Goal: Task Accomplishment & Management: Use online tool/utility

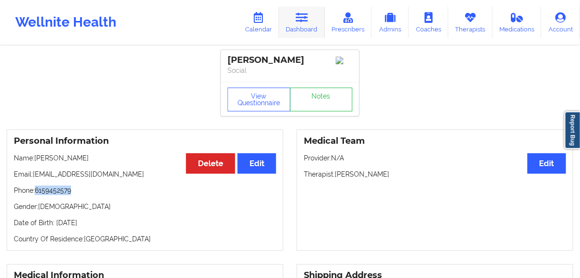
click at [302, 24] on link "Dashboard" at bounding box center [302, 22] width 46 height 31
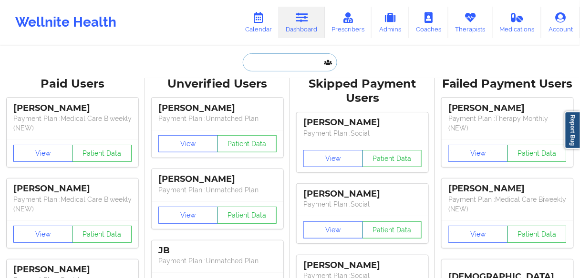
click at [267, 65] on input "text" at bounding box center [290, 62] width 94 height 18
paste input "[PERSON_NAME]"
type input "[PERSON_NAME]"
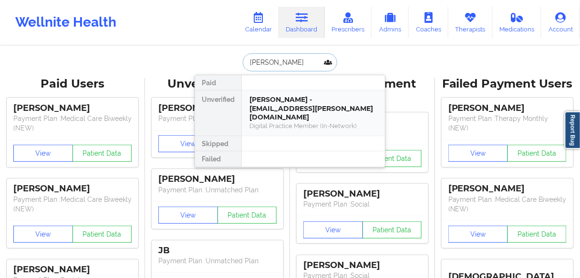
click at [263, 122] on div "Digital Practice Member (In-Network)" at bounding box center [313, 126] width 128 height 8
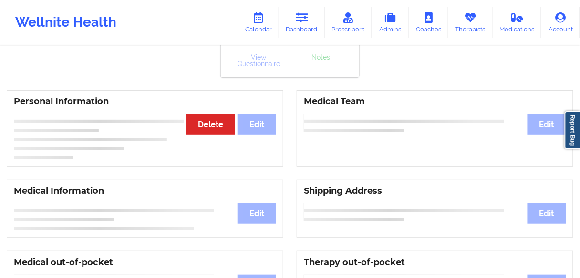
scroll to position [99, 0]
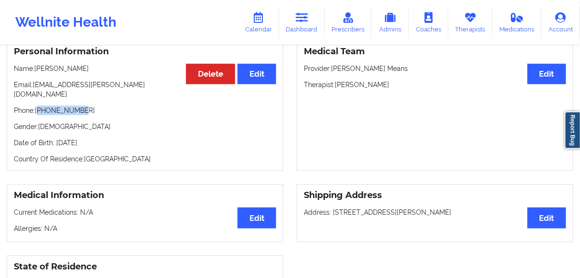
drag, startPoint x: 85, startPoint y: 101, endPoint x: 39, endPoint y: 103, distance: 46.7
click at [39, 106] on p "Phone: [PHONE_NUMBER]" at bounding box center [145, 111] width 262 height 10
copy p "16036613182"
click at [300, 26] on link "Dashboard" at bounding box center [302, 22] width 46 height 31
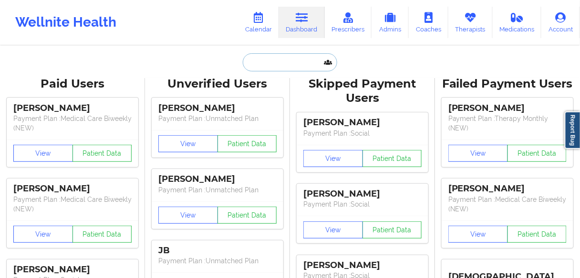
click at [279, 68] on input "text" at bounding box center [290, 62] width 94 height 18
paste input "[PERSON_NAME]"
type input "[PERSON_NAME]"
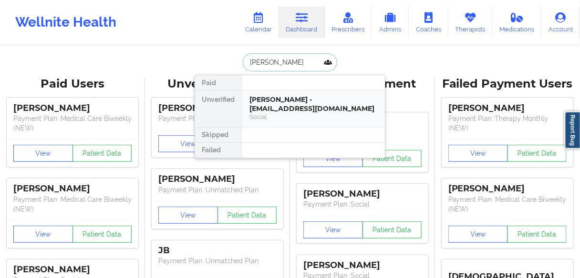
click at [261, 110] on div "[PERSON_NAME] - [EMAIL_ADDRESS][DOMAIN_NAME]" at bounding box center [313, 104] width 128 height 18
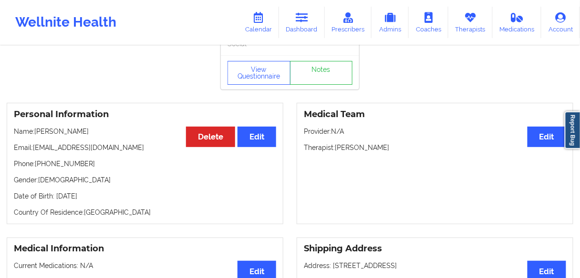
scroll to position [25, 0]
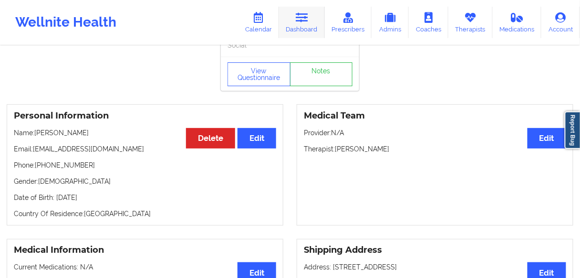
click at [304, 27] on link "Dashboard" at bounding box center [302, 22] width 46 height 31
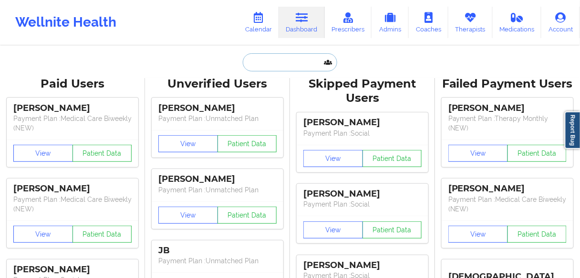
click at [276, 55] on input "text" at bounding box center [290, 62] width 94 height 18
paste input "[PERSON_NAME]"
type input "[PERSON_NAME]"
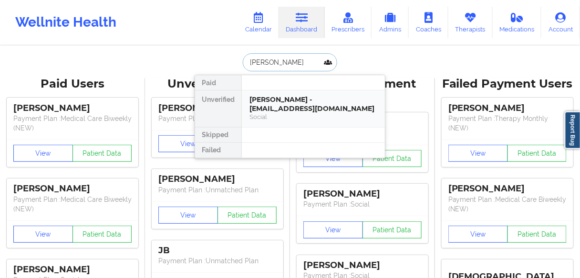
click at [270, 108] on div "[PERSON_NAME] - [EMAIL_ADDRESS][DOMAIN_NAME]" at bounding box center [313, 104] width 128 height 18
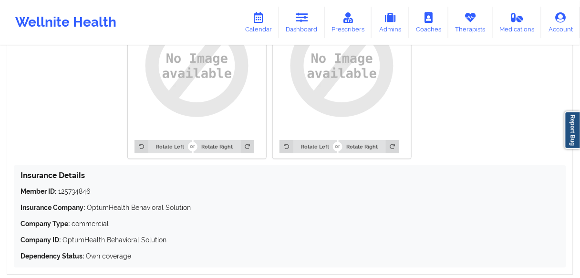
scroll to position [788, 0]
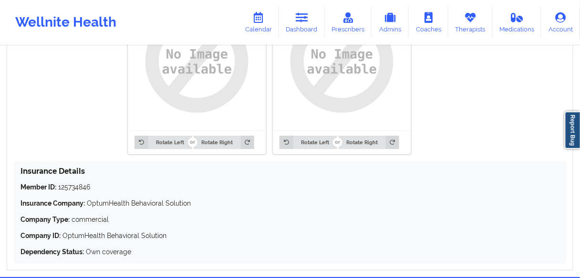
click at [79, 186] on p "Member ID: 125734846" at bounding box center [290, 188] width 539 height 10
copy p "125734846"
click at [309, 28] on link "Dashboard" at bounding box center [302, 22] width 46 height 31
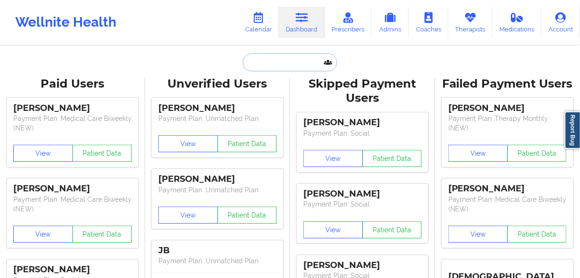
click at [288, 61] on input "text" at bounding box center [290, 62] width 94 height 18
paste input "[PERSON_NAME]"
type input "[PERSON_NAME]"
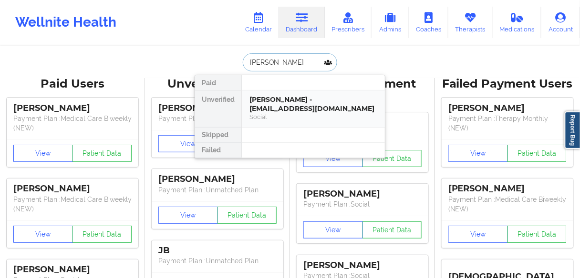
click at [275, 105] on div "[PERSON_NAME] - [EMAIL_ADDRESS][DOMAIN_NAME]" at bounding box center [313, 104] width 128 height 18
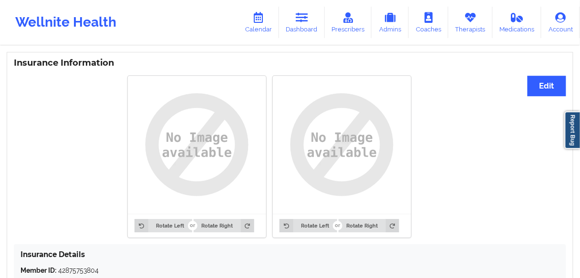
scroll to position [770, 0]
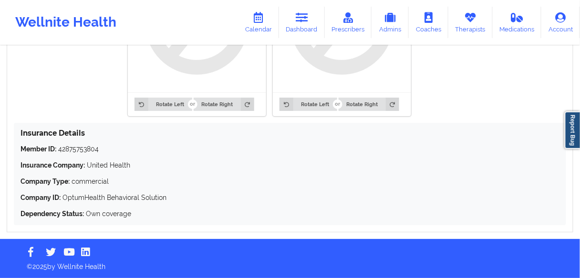
click at [77, 150] on p "Member ID: 42875753804" at bounding box center [290, 149] width 539 height 10
copy p "42875753804"
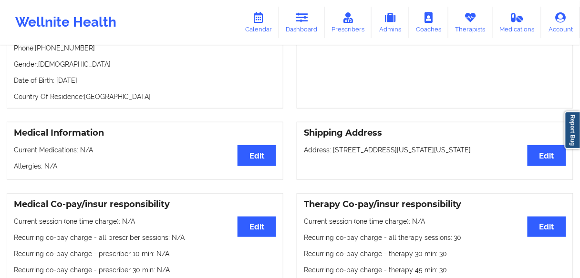
scroll to position [122, 0]
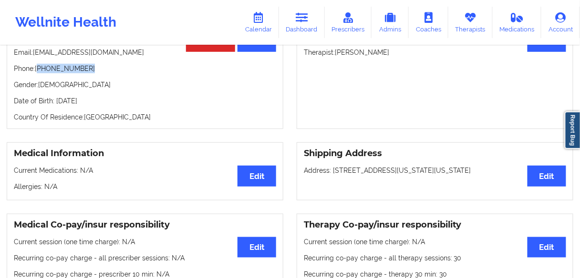
drag, startPoint x: 70, startPoint y: 72, endPoint x: 39, endPoint y: 72, distance: 31.0
click at [39, 72] on p "Phone: [PHONE_NUMBER]" at bounding box center [145, 69] width 262 height 10
copy p "[PHONE_NUMBER]"
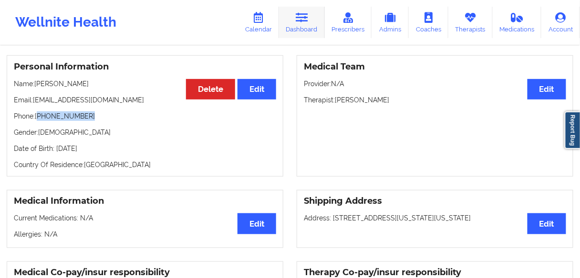
scroll to position [46, 0]
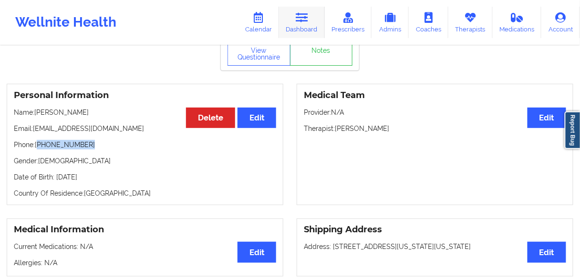
click at [308, 25] on link "Dashboard" at bounding box center [302, 22] width 46 height 31
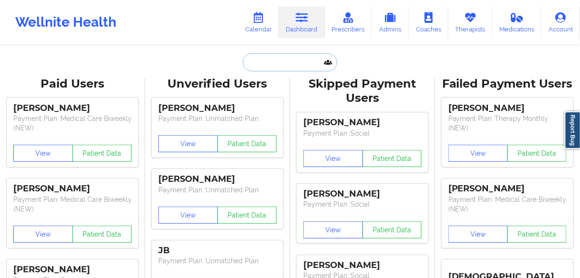
click at [289, 61] on input "text" at bounding box center [290, 62] width 94 height 18
paste input "[PERSON_NAME]"
type input "[PERSON_NAME]"
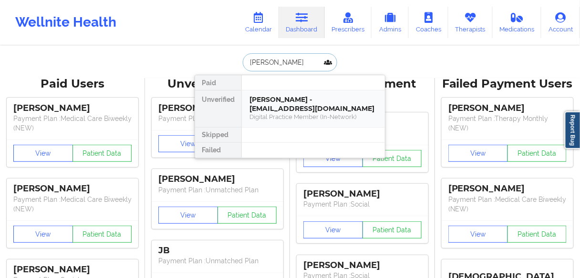
click at [267, 109] on div "[PERSON_NAME] - [EMAIL_ADDRESS][DOMAIN_NAME]" at bounding box center [313, 104] width 128 height 18
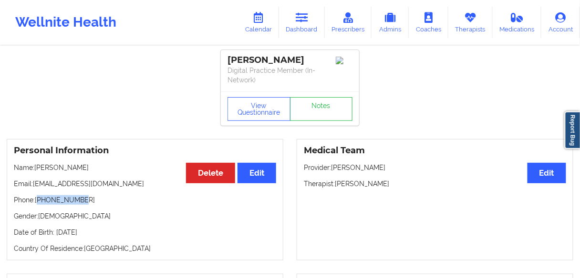
drag, startPoint x: 79, startPoint y: 201, endPoint x: 39, endPoint y: 201, distance: 40.5
click at [39, 201] on p "Phone: [PHONE_NUMBER]" at bounding box center [145, 200] width 262 height 10
copy p "12148023724"
click at [296, 28] on link "Dashboard" at bounding box center [302, 22] width 46 height 31
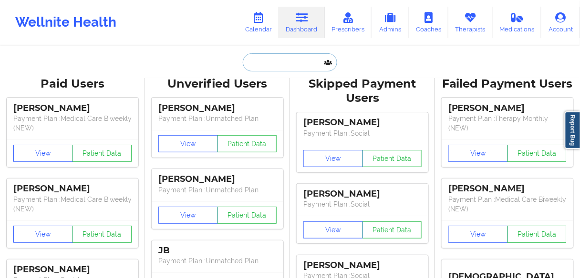
click at [276, 64] on input "text" at bounding box center [290, 62] width 94 height 18
paste input "[PERSON_NAME]"
type input "[PERSON_NAME]"
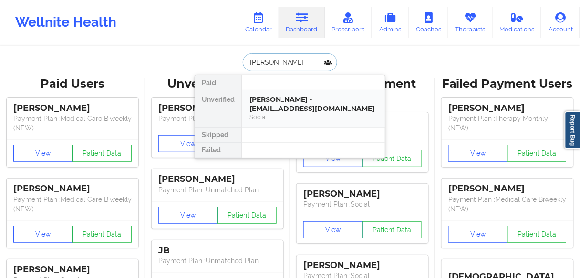
click at [274, 106] on div "[PERSON_NAME] - [EMAIL_ADDRESS][DOMAIN_NAME]" at bounding box center [313, 104] width 128 height 18
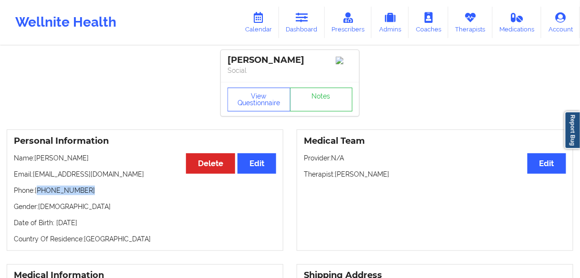
drag, startPoint x: 97, startPoint y: 193, endPoint x: 49, endPoint y: 192, distance: 48.2
click at [41, 194] on p "Phone: [PHONE_NUMBER]" at bounding box center [145, 191] width 262 height 10
copy p "[PHONE_NUMBER]"
click at [263, 22] on icon at bounding box center [258, 17] width 12 height 10
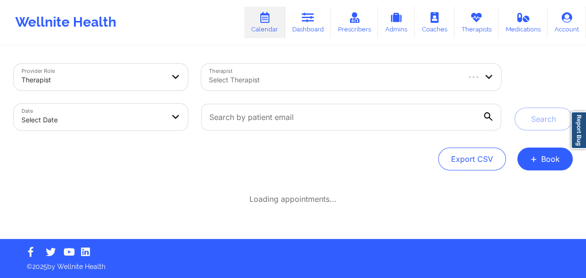
click at [253, 78] on div at bounding box center [333, 79] width 249 height 11
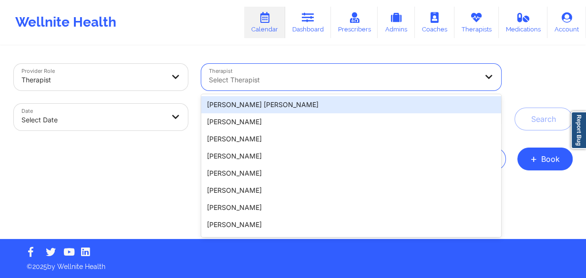
paste input "[PERSON_NAME]"
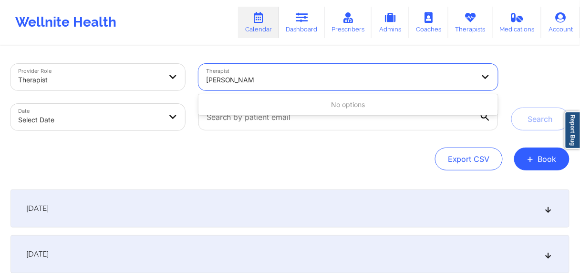
type input "[PERSON_NAME]"
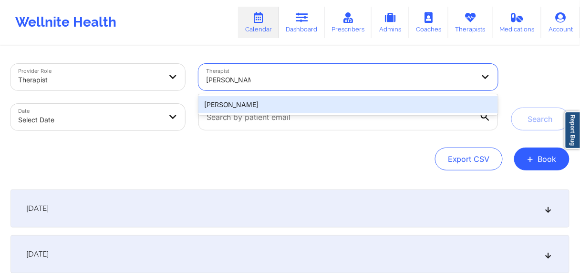
click at [241, 99] on div "[PERSON_NAME]" at bounding box center [347, 104] width 299 height 17
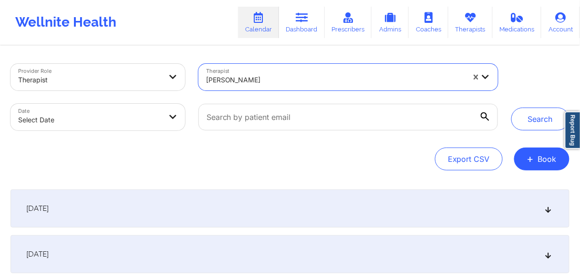
select select "2025-8"
select select "2025-9"
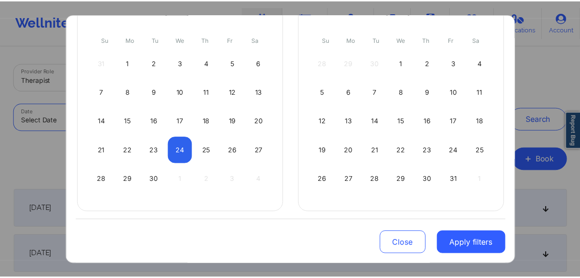
scroll to position [101, 0]
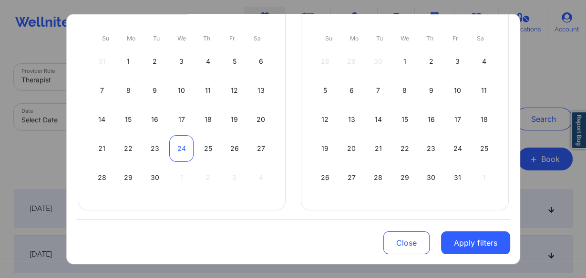
click at [179, 144] on div "24" at bounding box center [181, 148] width 24 height 27
select select "2025-8"
select select "2025-9"
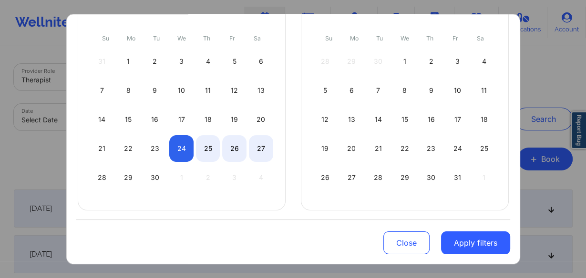
select select "2025-8"
select select "2025-9"
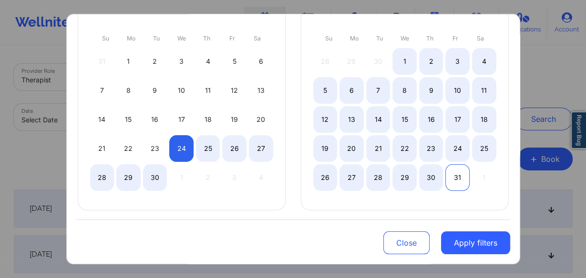
select select "2025-8"
select select "2025-9"
click at [451, 175] on div "31" at bounding box center [457, 177] width 24 height 27
select select "2025-8"
select select "2025-9"
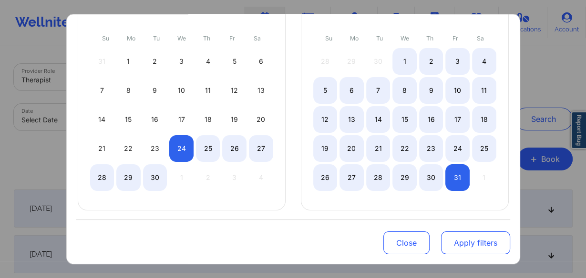
click at [462, 242] on button "Apply filters" at bounding box center [475, 243] width 69 height 23
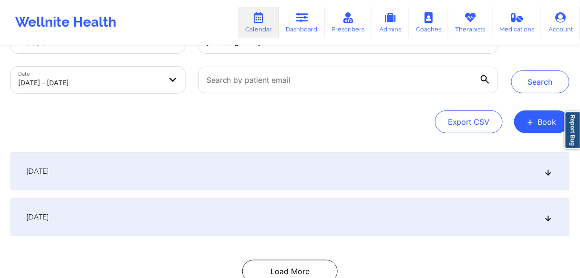
scroll to position [38, 0]
click at [49, 218] on span "[DATE]" at bounding box center [37, 217] width 22 height 10
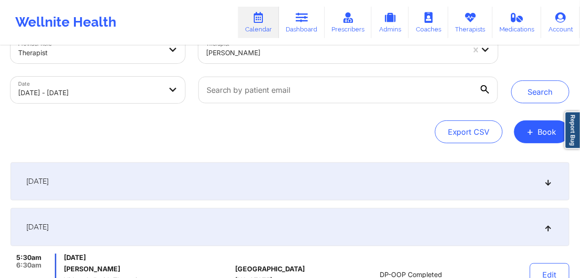
scroll to position [0, 0]
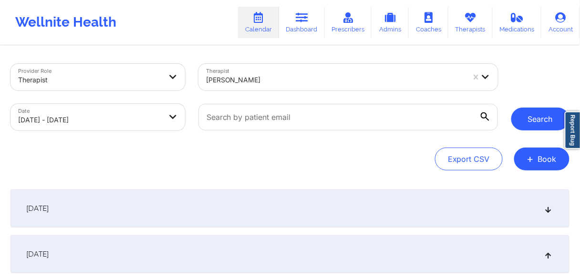
click at [524, 114] on button "Search" at bounding box center [540, 119] width 58 height 23
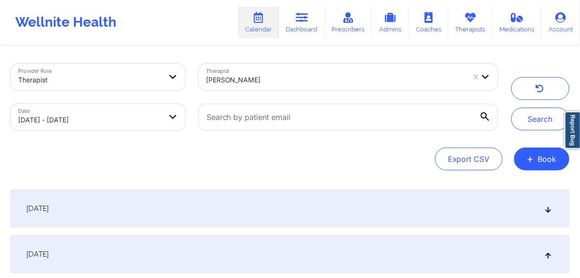
click at [49, 210] on span "[DATE]" at bounding box center [37, 209] width 22 height 10
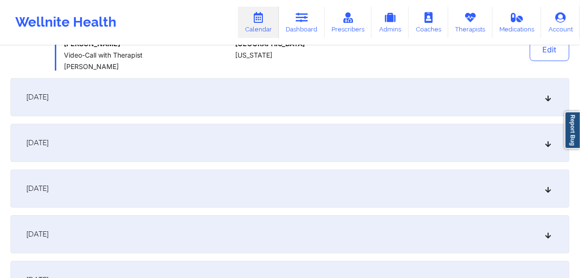
scroll to position [572, 0]
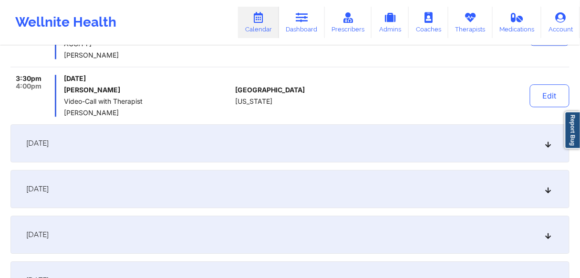
click at [49, 144] on span "[DATE]" at bounding box center [37, 144] width 22 height 10
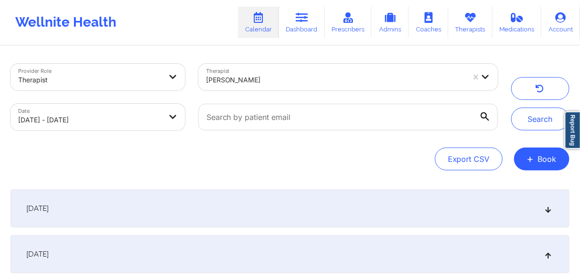
scroll to position [0, 0]
click at [295, 25] on link "Dashboard" at bounding box center [302, 22] width 46 height 31
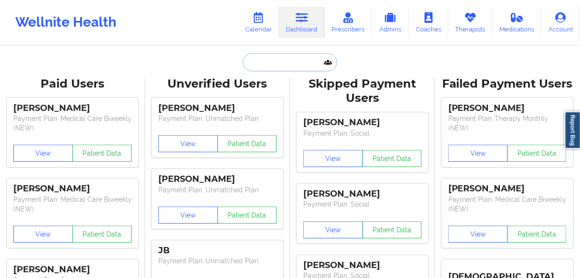
click at [280, 65] on input "text" at bounding box center [290, 62] width 94 height 18
